Goal: Check status: Check status

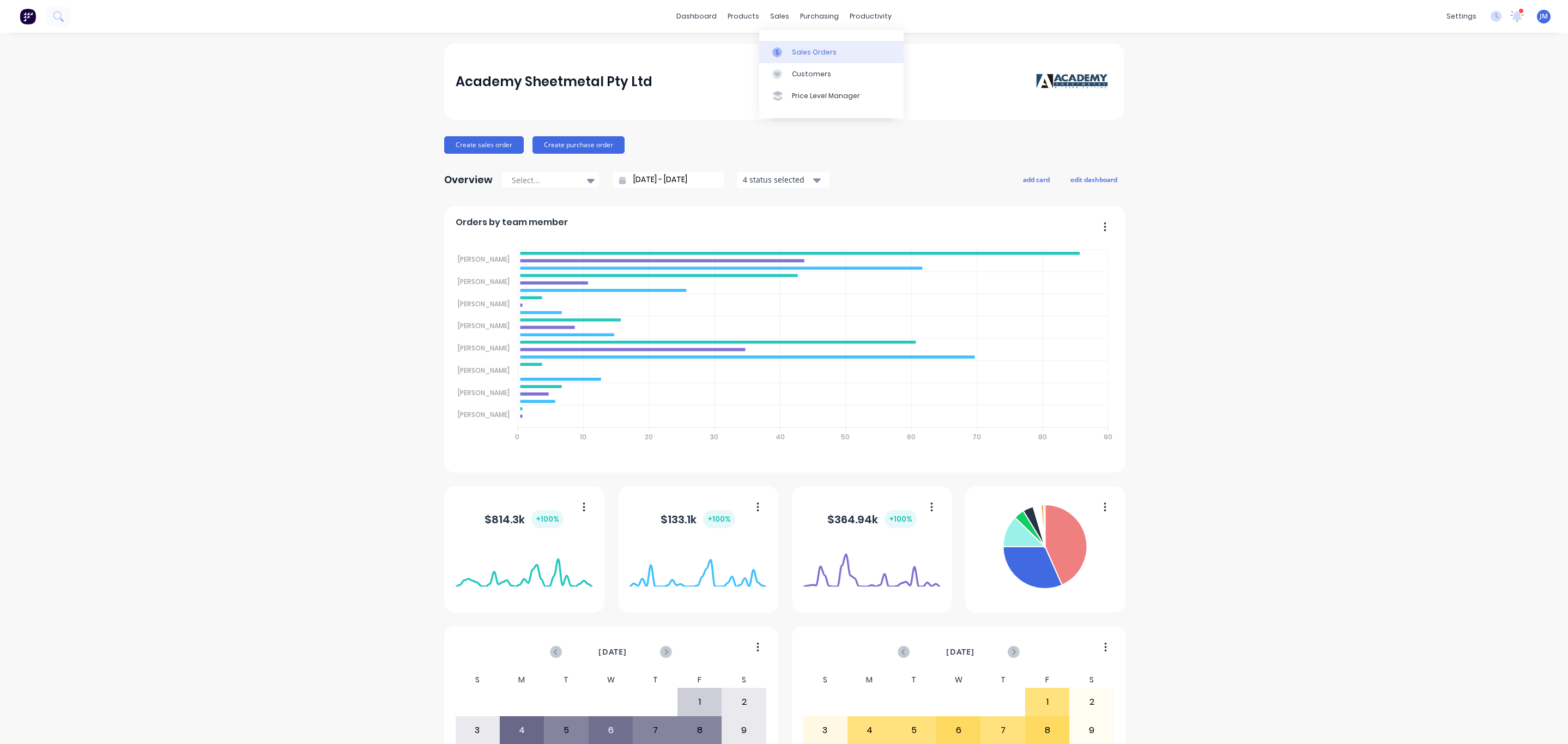
click at [801, 52] on div "Sales Orders" at bounding box center [814, 52] width 45 height 10
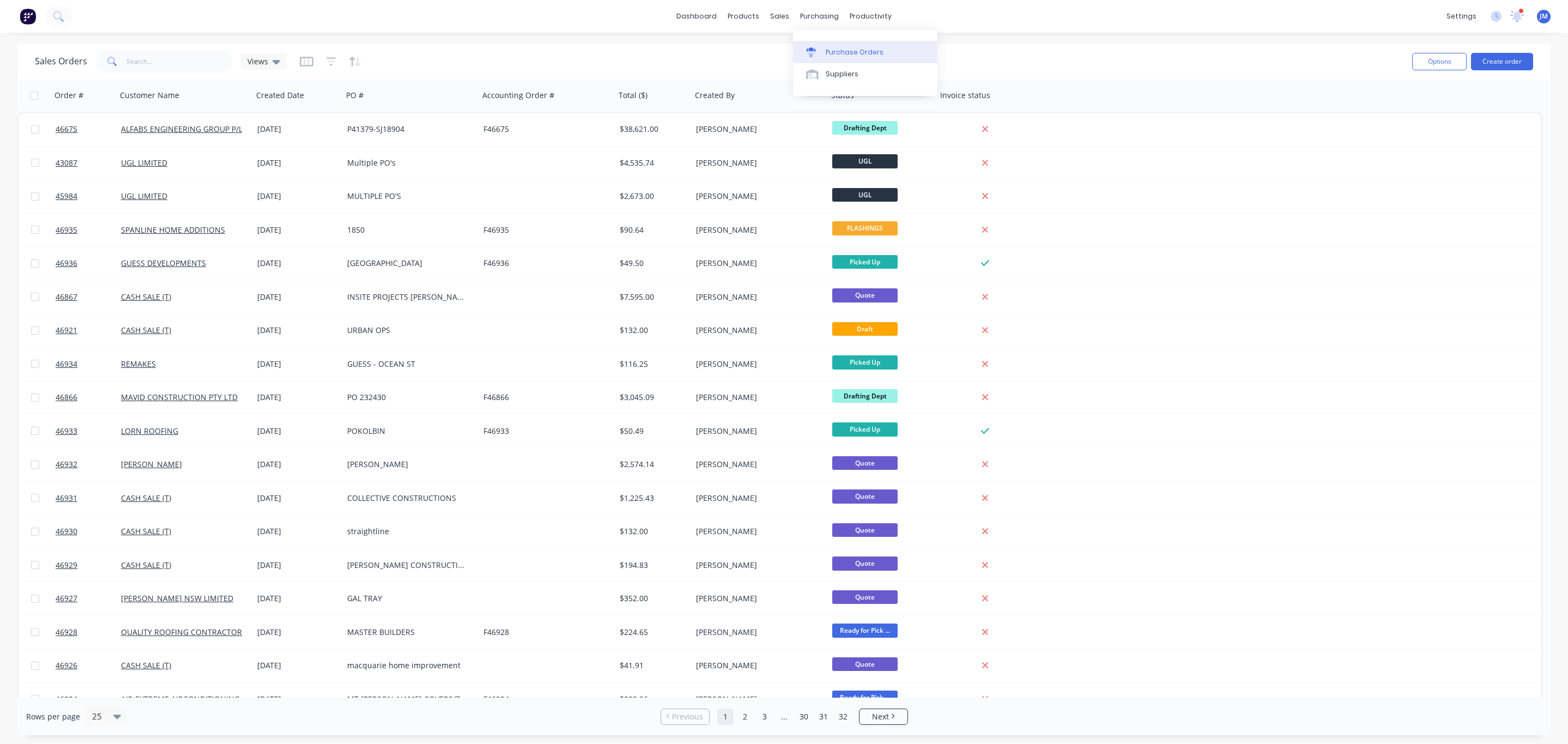
click at [821, 49] on div at bounding box center [814, 52] width 16 height 10
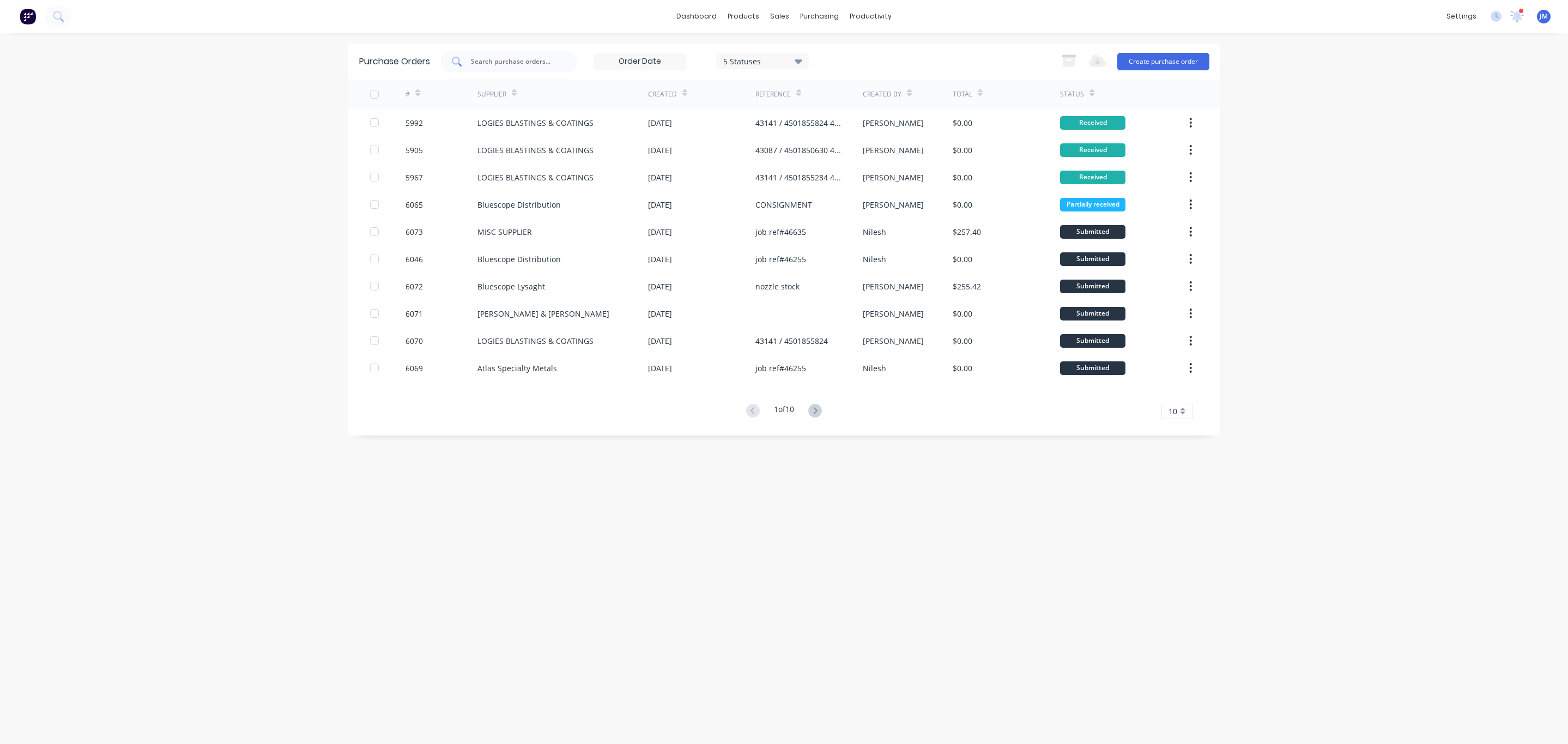
click at [522, 62] on input "text" at bounding box center [515, 61] width 90 height 11
click at [744, 53] on div "5 Statuses" at bounding box center [762, 61] width 93 height 16
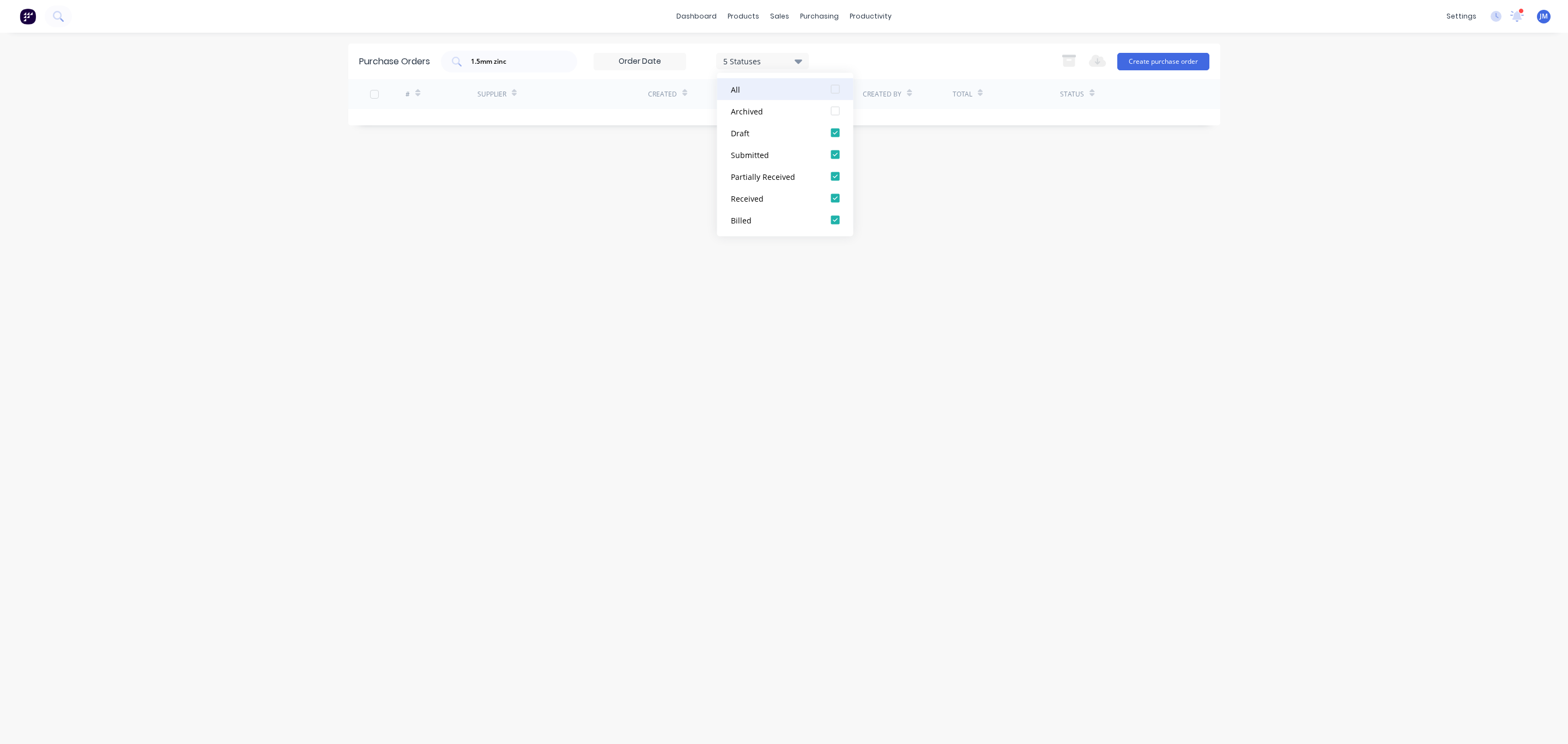
click at [841, 95] on div at bounding box center [835, 89] width 22 height 22
click at [1013, 275] on div "Purchase Orders 1.5mm zinc 7 Statuses 7 Statuses Export to Excel (XLSX) Create …" at bounding box center [784, 388] width 872 height 689
click at [515, 64] on input "1.5mm zinc" at bounding box center [515, 61] width 90 height 11
click at [775, 59] on div "7 Statuses" at bounding box center [763, 61] width 78 height 11
click at [1045, 291] on div "Purchase Orders 1.5mm z 7 Statuses 7 Statuses Export to Excel (XLSX) Create pur…" at bounding box center [784, 388] width 872 height 689
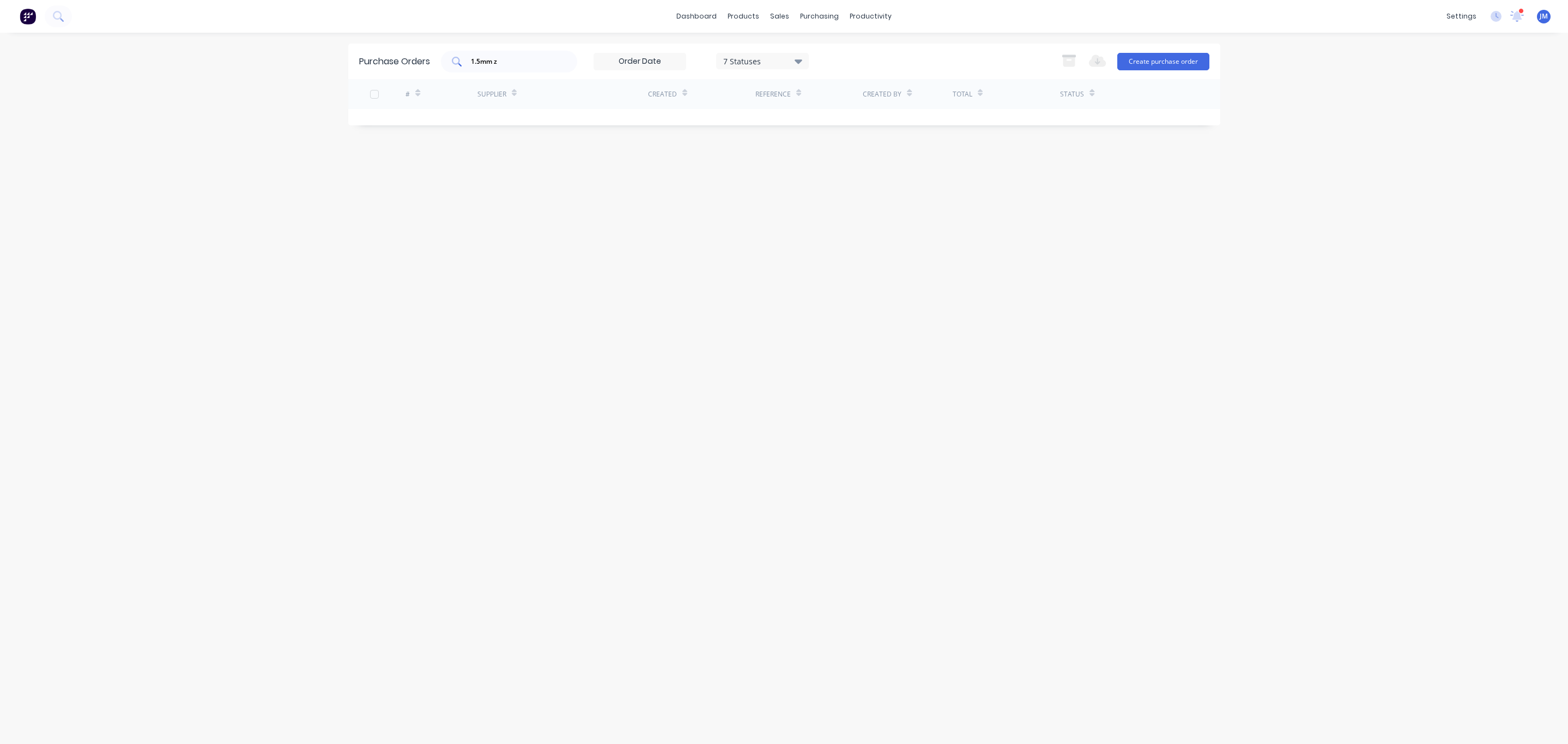
drag, startPoint x: 509, startPoint y: 59, endPoint x: 520, endPoint y: 66, distance: 13.0
click at [512, 61] on input "1.5mm z" at bounding box center [515, 61] width 90 height 11
click at [538, 56] on input "1.5mm" at bounding box center [515, 61] width 90 height 11
drag, startPoint x: 538, startPoint y: 55, endPoint x: 354, endPoint y: 64, distance: 184.2
click at [355, 64] on div "Purchase Orders 1.5mm 7 Statuses 7 Statuses Export to Excel (XLSX) Create purch…" at bounding box center [784, 61] width 872 height 35
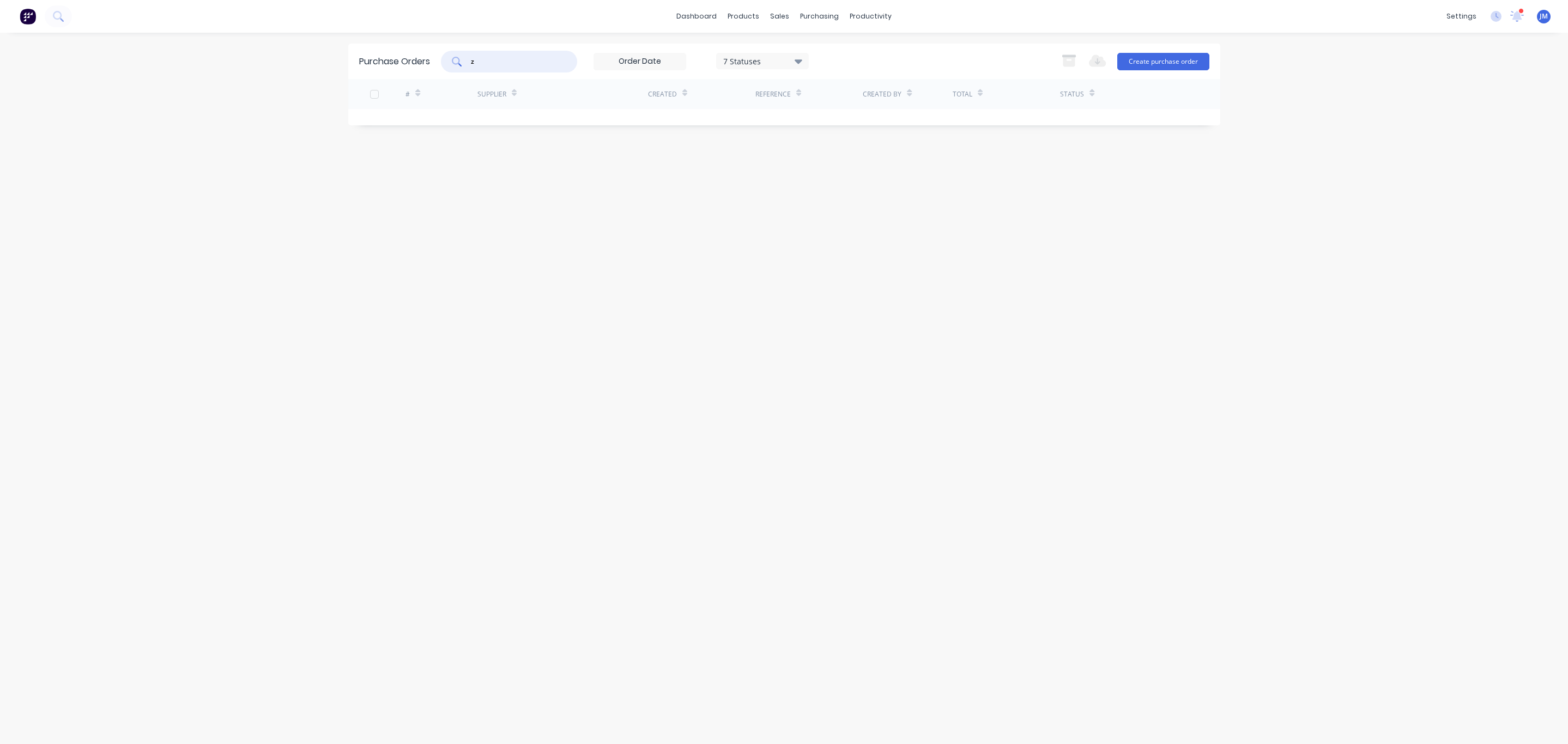
type input "z"
drag, startPoint x: 467, startPoint y: 56, endPoint x: 357, endPoint y: 61, distance: 110.1
click at [357, 61] on div "Purchase Orders z 7 Statuses 7 Statuses Export to Excel (XLSX) Create purchase …" at bounding box center [784, 61] width 872 height 35
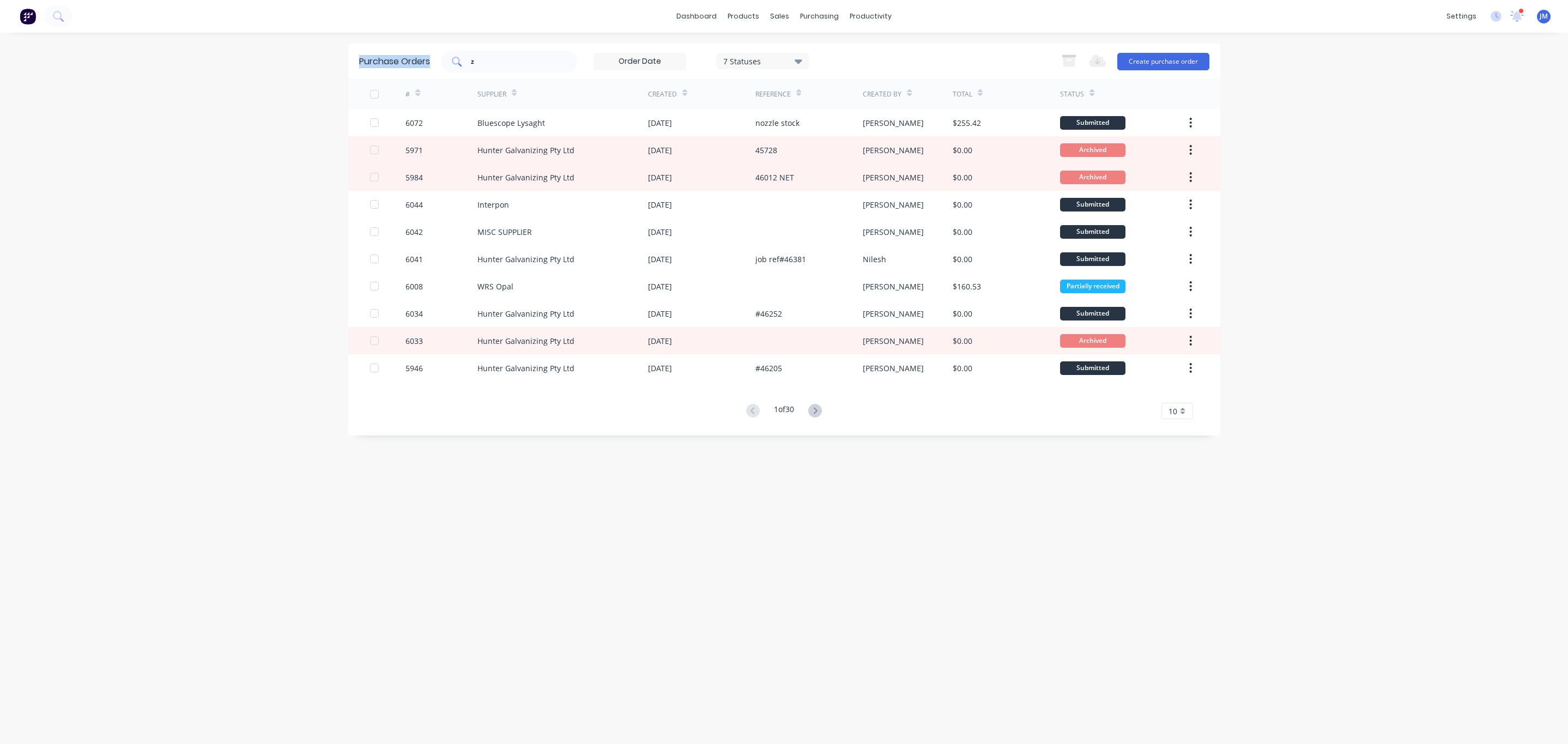
click at [498, 61] on input "z" at bounding box center [515, 61] width 90 height 11
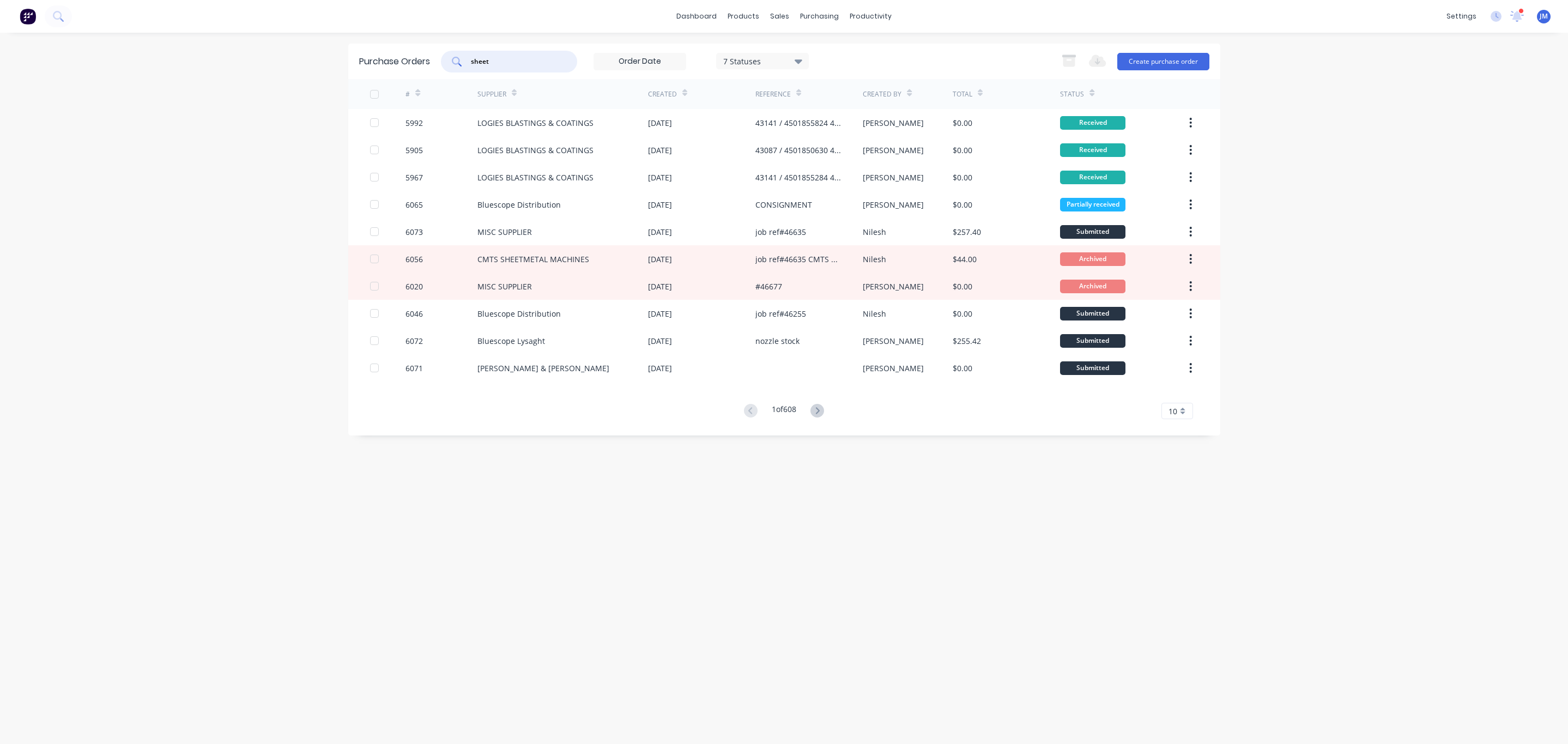
drag, startPoint x: 548, startPoint y: 59, endPoint x: 262, endPoint y: 61, distance: 286.0
click at [266, 61] on div "dashboard products sales purchasing productivity dashboard products Product Cat…" at bounding box center [784, 372] width 1568 height 744
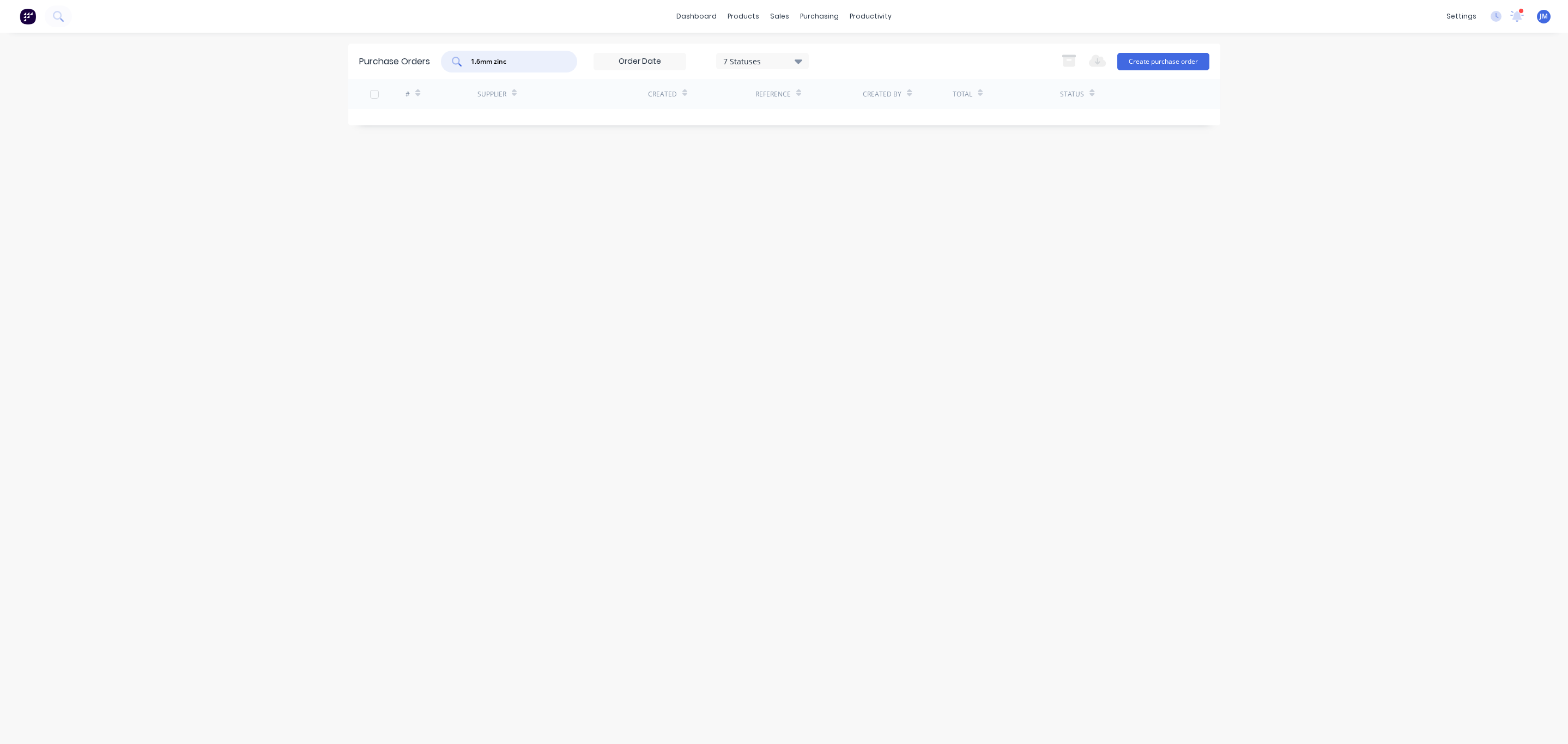
drag, startPoint x: 529, startPoint y: 59, endPoint x: 489, endPoint y: 59, distance: 40.0
click at [489, 59] on input "1.6mm zinc" at bounding box center [515, 61] width 90 height 11
drag, startPoint x: 403, startPoint y: 67, endPoint x: 321, endPoint y: 56, distance: 82.7
click at [356, 70] on div "Purchase Orders 1.6mm 7 Statuses 7 Statuses Export to Excel (XLSX) Create purch…" at bounding box center [784, 61] width 872 height 35
type input "4951"
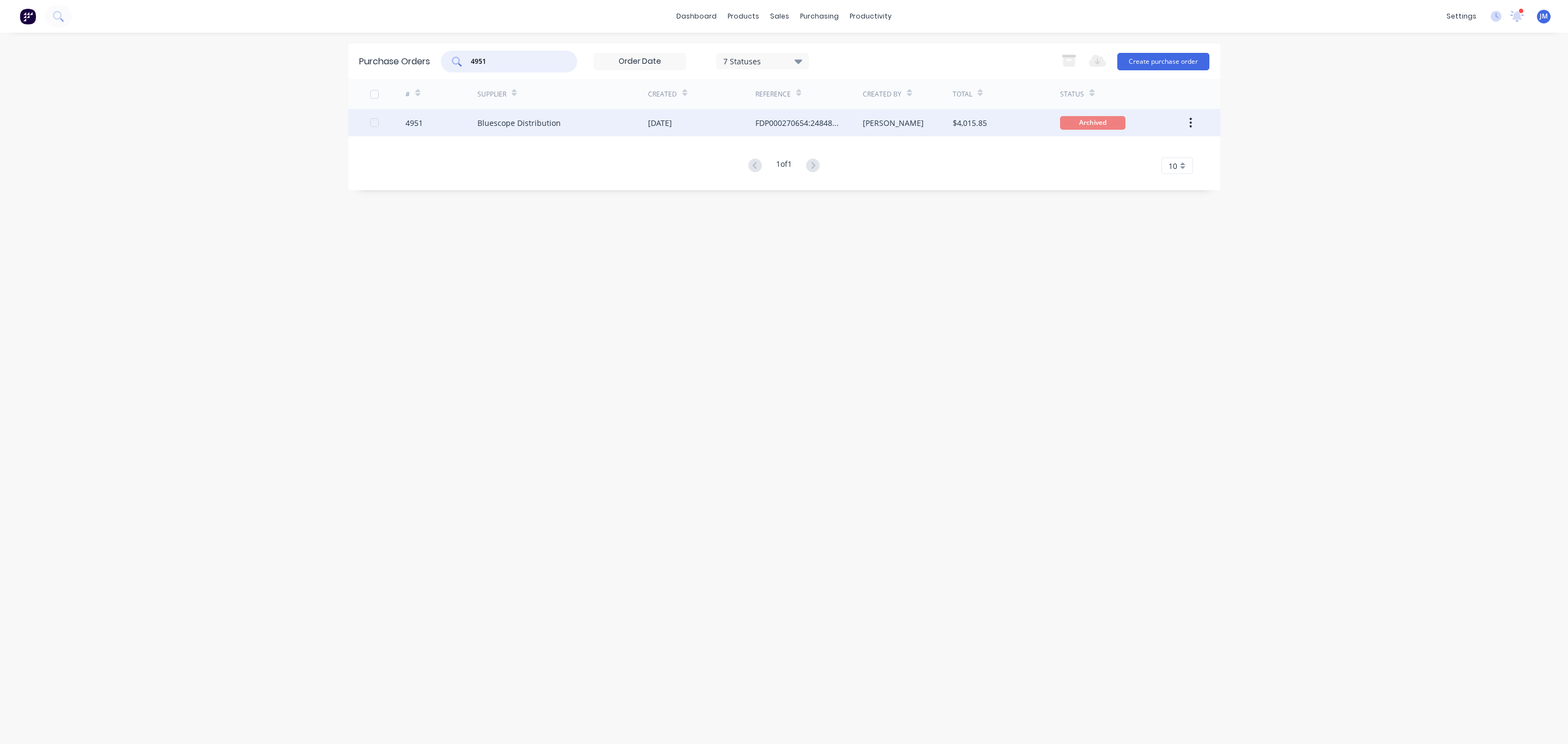
click at [460, 124] on div "4951" at bounding box center [442, 122] width 72 height 27
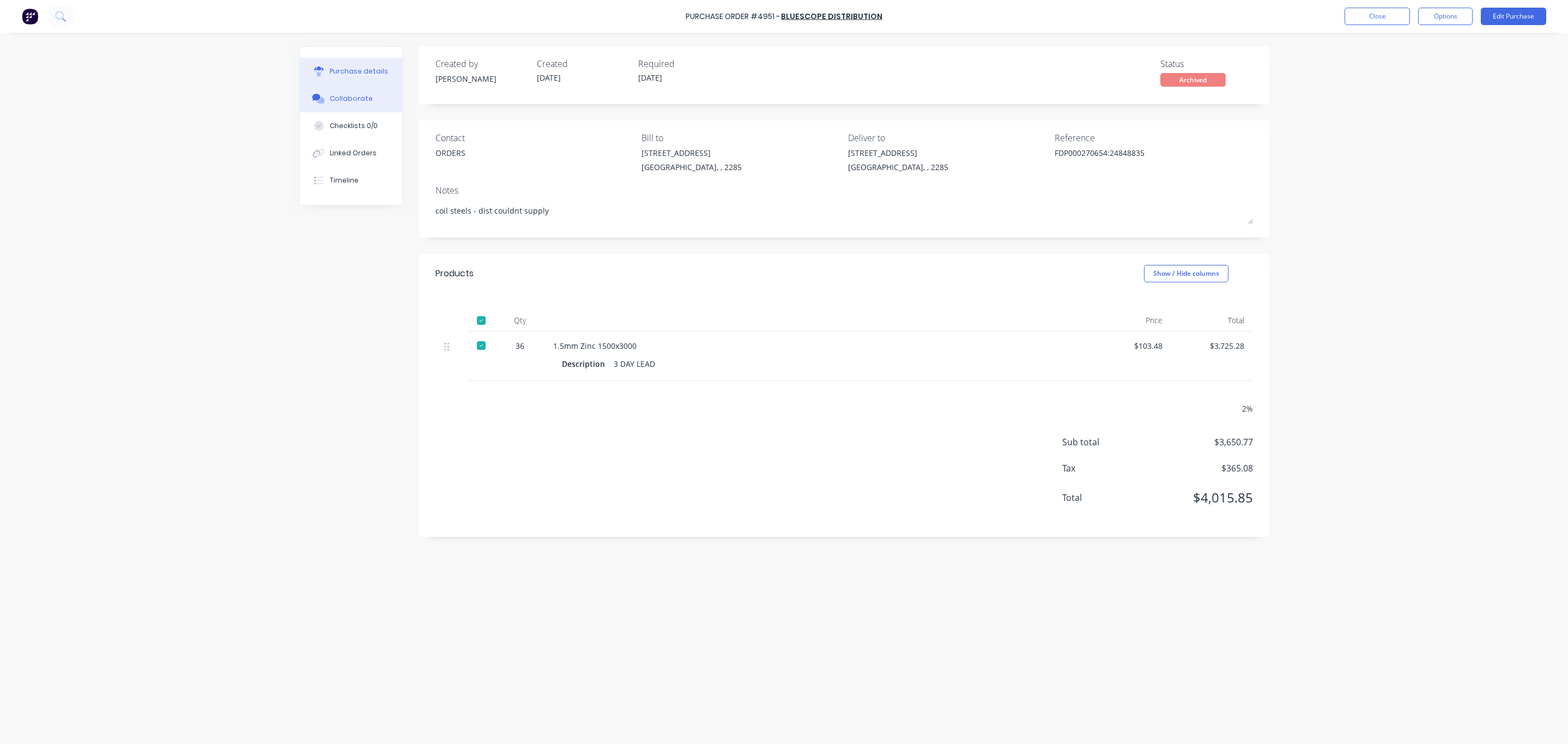
click at [354, 98] on div "Collaborate" at bounding box center [351, 99] width 43 height 10
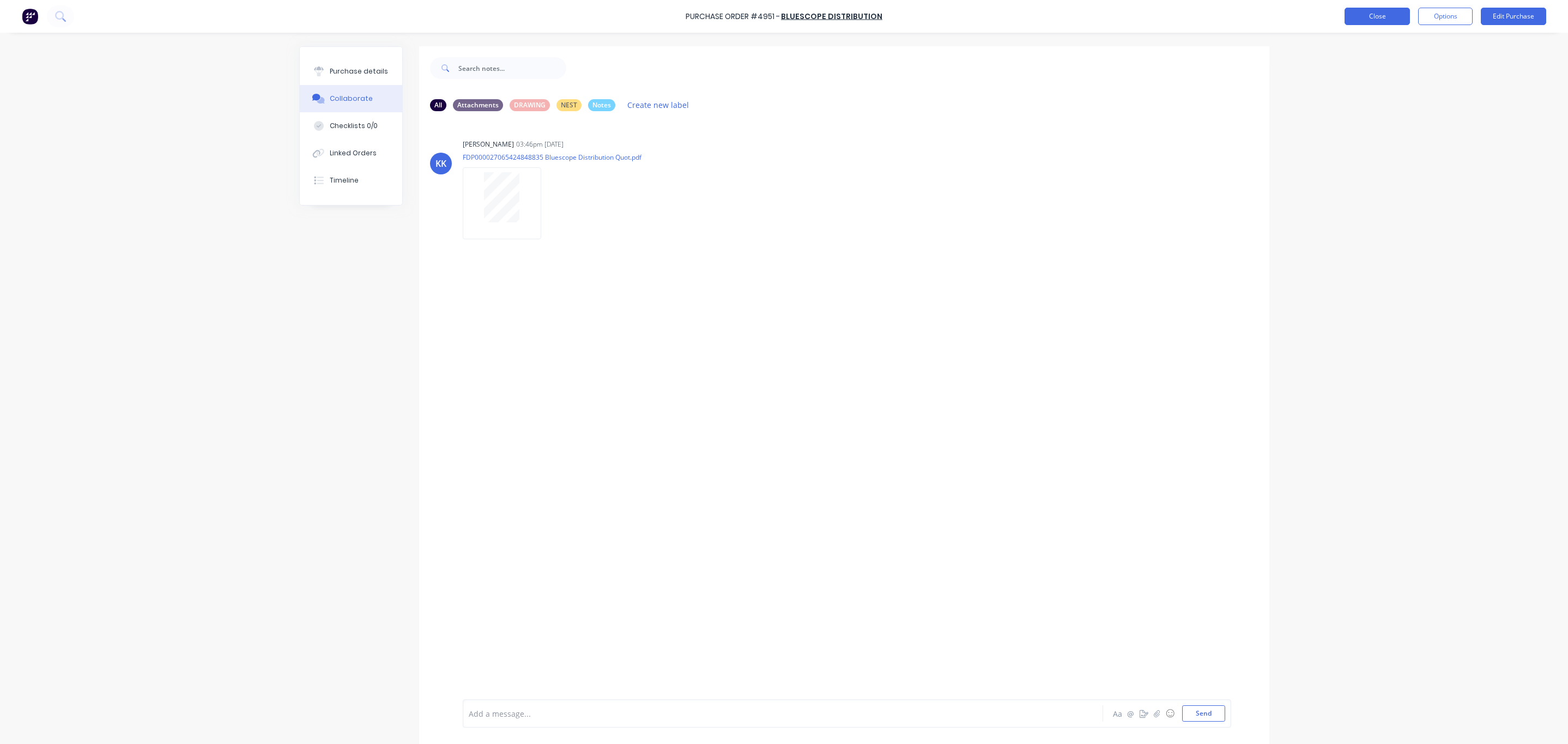
click at [1371, 23] on button "Close" at bounding box center [1378, 16] width 66 height 18
